Goal: Task Accomplishment & Management: Use online tool/utility

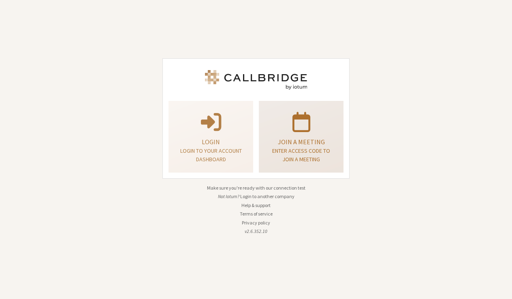
click at [304, 152] on p "Enter access code to join a meeting" at bounding box center [301, 155] width 64 height 17
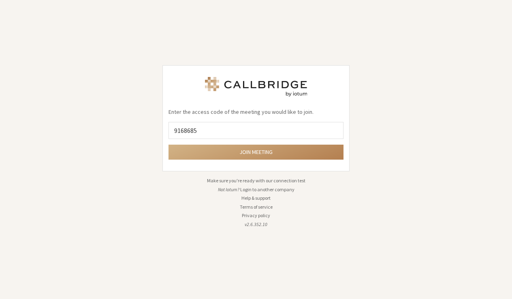
type input "9168685"
click at [256, 152] on button "Join meeting" at bounding box center [255, 152] width 175 height 15
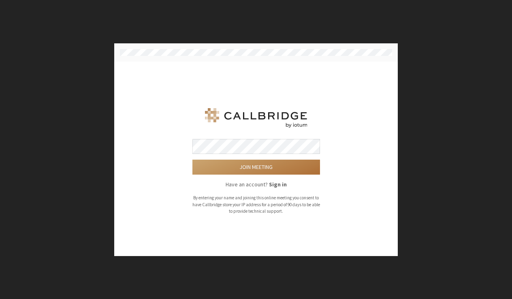
click at [269, 171] on button "Join meeting" at bounding box center [256, 167] width 128 height 15
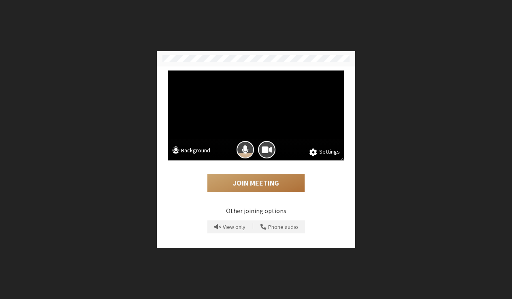
click at [256, 189] on button "Join Meeting" at bounding box center [255, 183] width 97 height 19
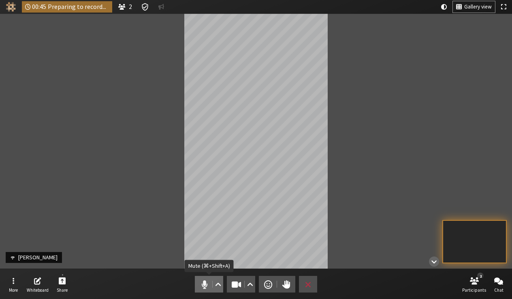
click at [203, 285] on span "Mute (⌘+Shift+A)" at bounding box center [204, 284] width 11 height 11
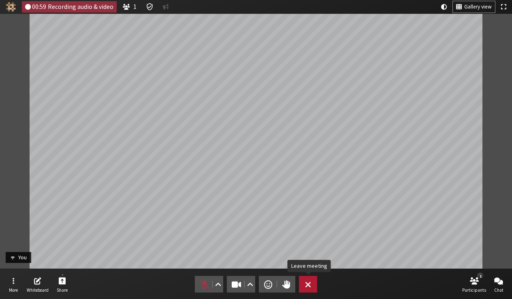
click at [306, 280] on span "Leave meeting" at bounding box center [308, 284] width 6 height 11
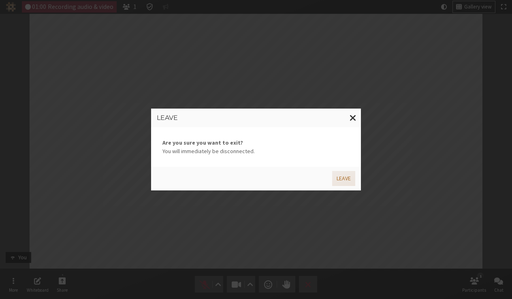
click at [346, 177] on button "Leave" at bounding box center [343, 178] width 23 height 15
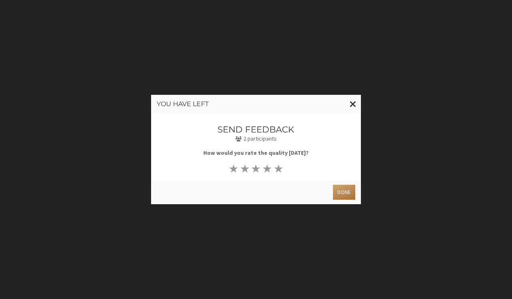
click at [349, 191] on button "Done" at bounding box center [344, 192] width 22 height 15
